Goal: Information Seeking & Learning: Learn about a topic

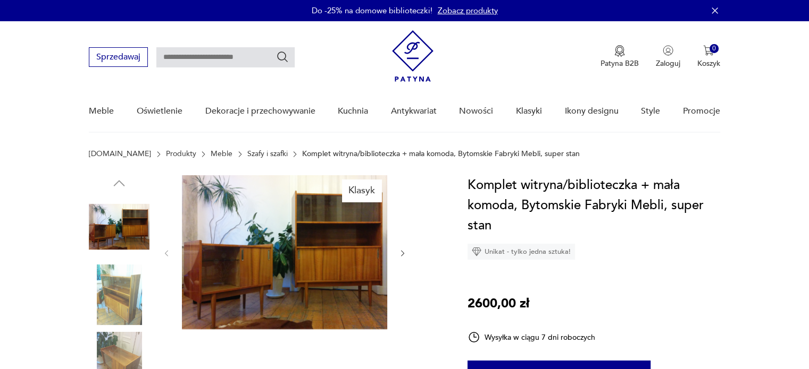
click at [280, 215] on img at bounding box center [284, 252] width 205 height 154
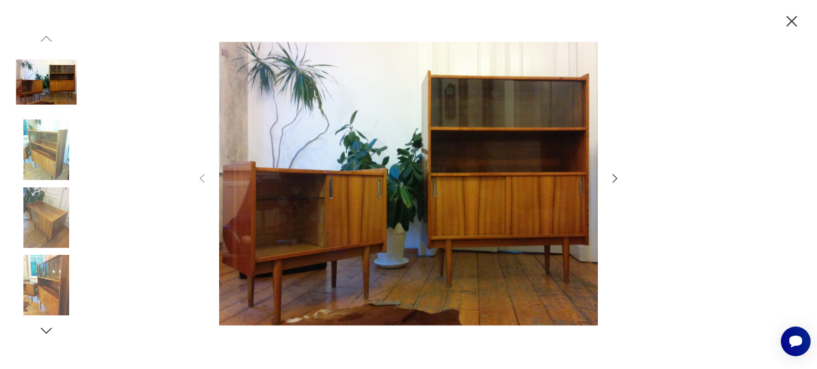
click at [612, 176] on icon "button" at bounding box center [614, 178] width 13 height 13
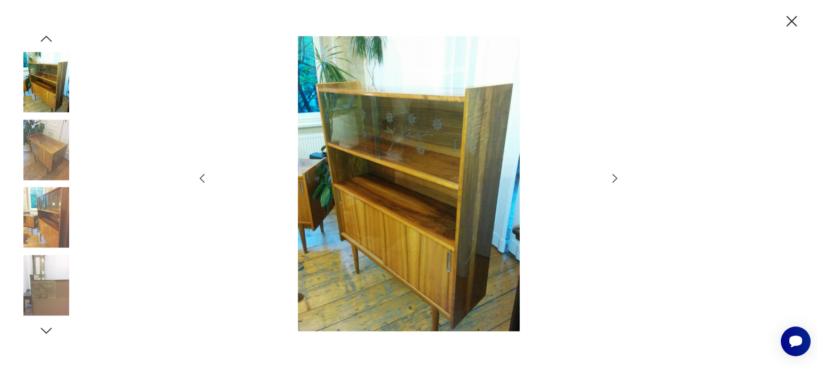
click at [612, 176] on icon "button" at bounding box center [614, 178] width 13 height 13
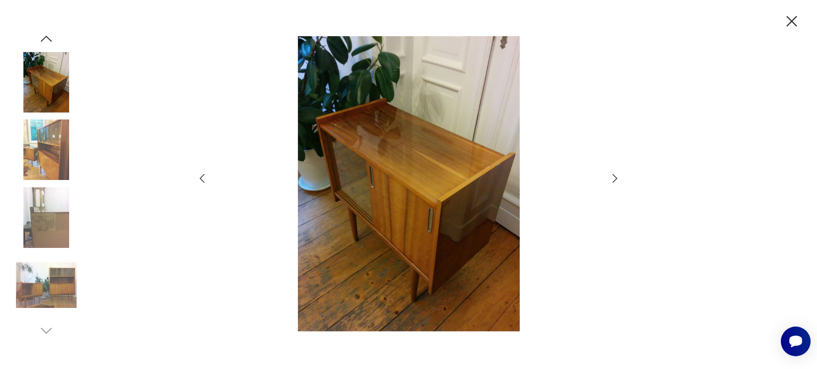
click at [611, 181] on icon "button" at bounding box center [614, 178] width 13 height 13
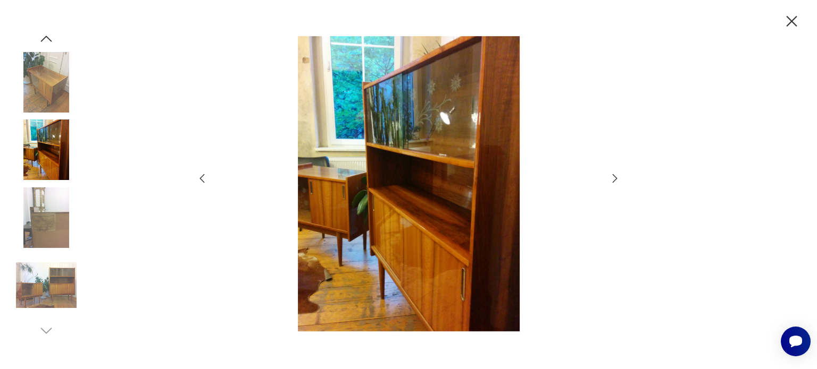
click at [611, 181] on icon "button" at bounding box center [614, 178] width 13 height 13
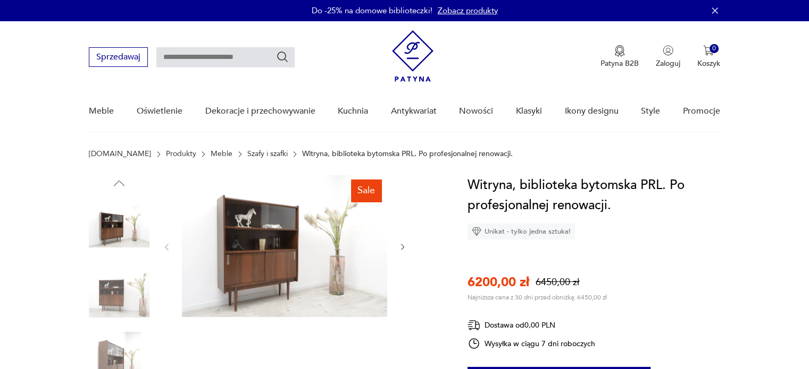
click at [296, 263] on img at bounding box center [284, 246] width 205 height 142
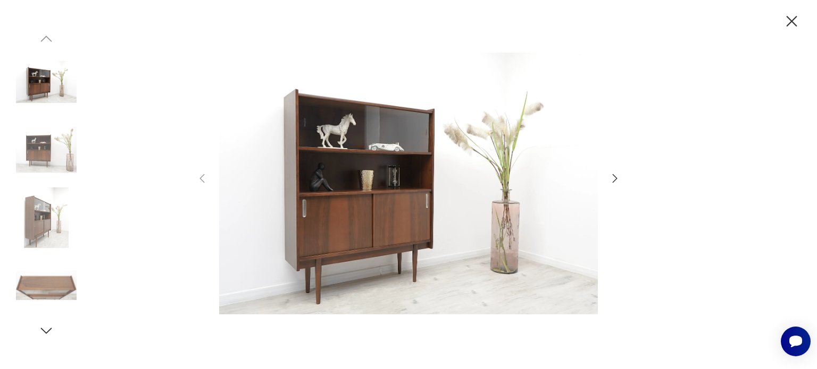
click at [617, 178] on icon "button" at bounding box center [614, 178] width 13 height 13
